Goal: Information Seeking & Learning: Learn about a topic

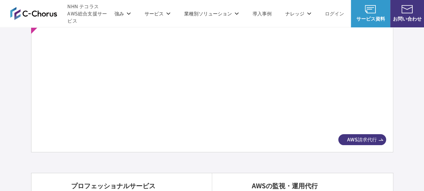
scroll to position [1265, 0]
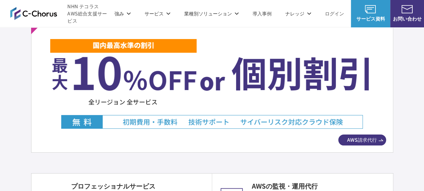
click at [170, 118] on img at bounding box center [212, 83] width 324 height 90
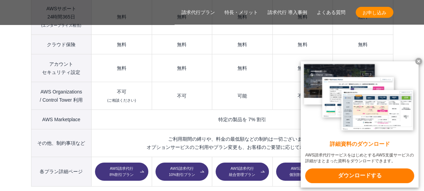
scroll to position [986, 0]
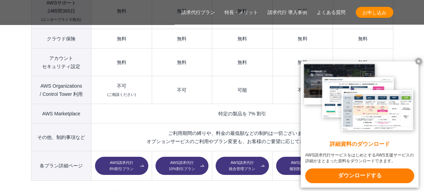
click at [420, 60] on x-t at bounding box center [418, 61] width 7 height 7
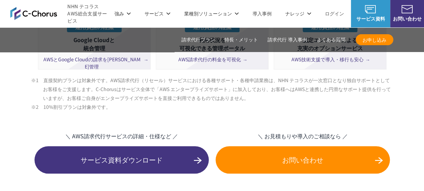
scroll to position [1314, 0]
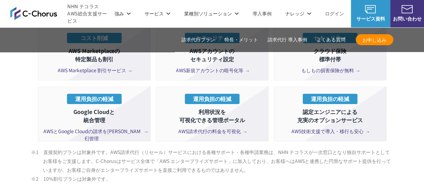
click at [338, 12] on link "ログイン" at bounding box center [334, 13] width 19 height 7
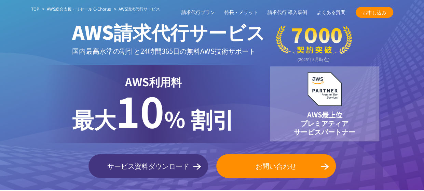
scroll to position [0, 0]
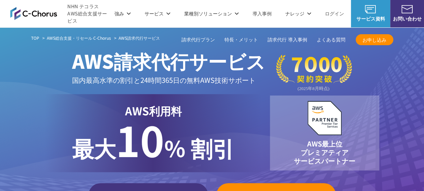
click at [136, 67] on link "AWSの監視・運用代行" at bounding box center [146, 68] width 48 height 7
click at [224, 139] on link "クラウド型ID管理・統合認証(IDaaS)" at bounding box center [246, 140] width 79 height 7
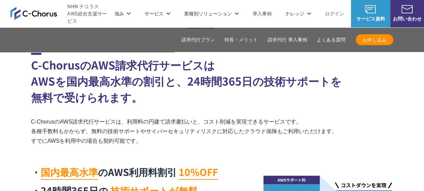
scroll to position [288, 0]
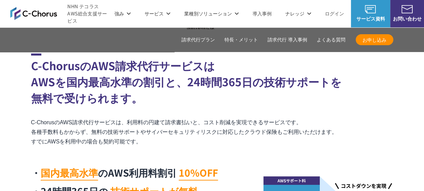
click at [21, 74] on section "C-ChorusのAWS請求代行サービスは AWSを国内最高水準の割引と、24時間365日の技術サポートを 無料で受けられます。 C-ChorusのAWS請求…" at bounding box center [212, 151] width 424 height 196
click at [16, 90] on section "C-ChorusのAWS請求代行サービスは AWSを国内最高水準の割引と、24時間365日の技術サポートを 無料で受けられます。 C-ChorusのAWS請求…" at bounding box center [212, 151] width 424 height 196
click at [3, 94] on section "C-ChorusのAWS請求代行サービスは AWSを国内最高水準の割引と、24時間365日の技術サポートを 無料で受けられます。 C-ChorusのAWS請求…" at bounding box center [212, 151] width 424 height 196
